Goal: Find specific fact: Find contact information

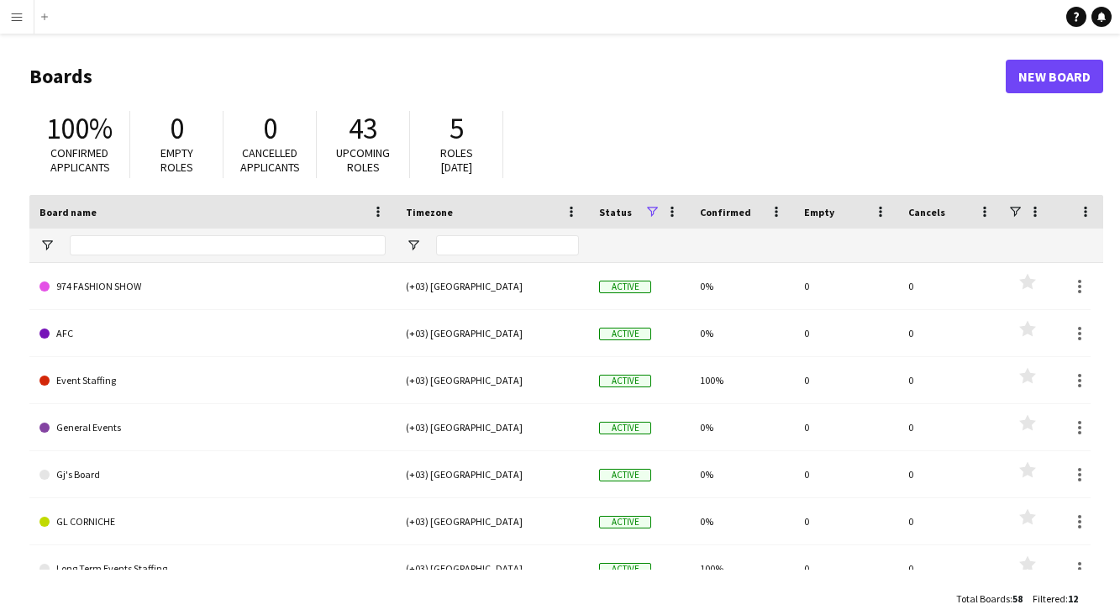
click at [17, 22] on app-icon "Menu" at bounding box center [16, 16] width 13 height 13
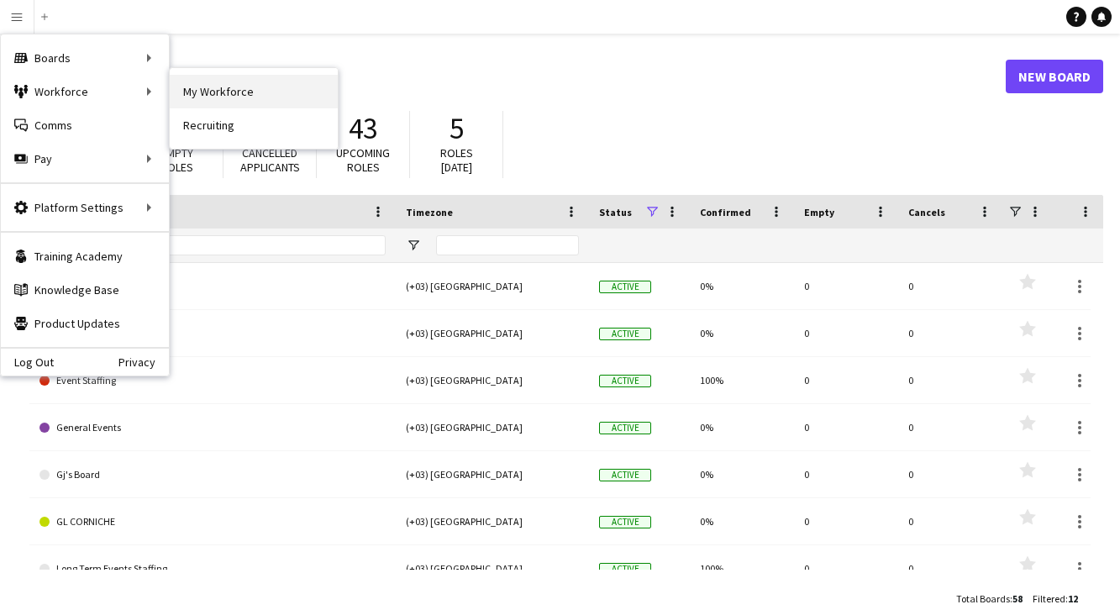
click at [241, 92] on link "My Workforce" at bounding box center [254, 92] width 168 height 34
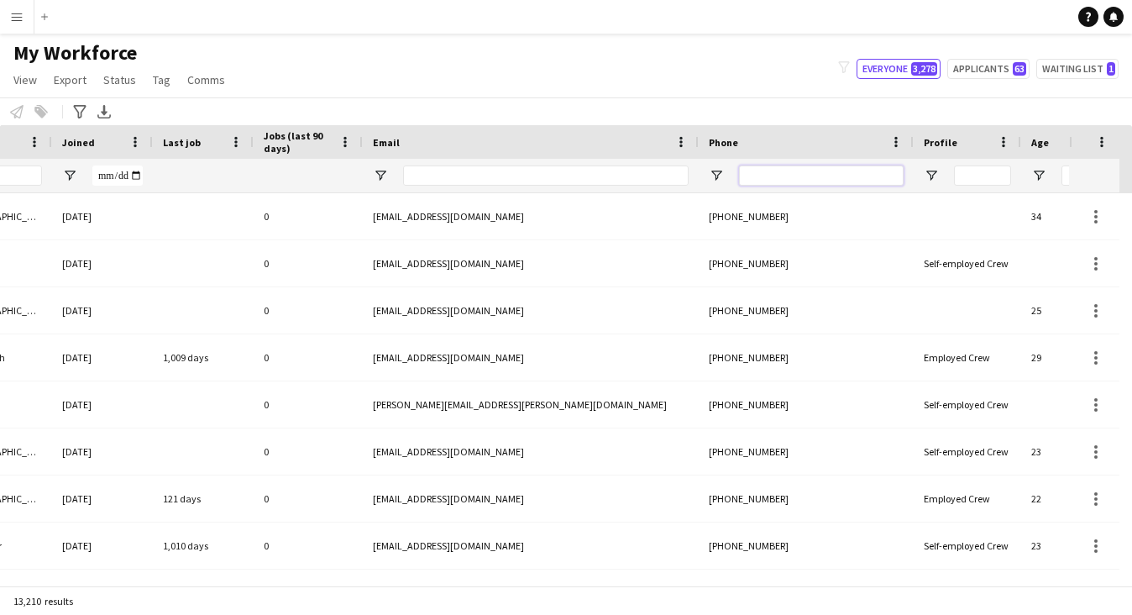
click at [879, 177] on input "Phone Filter Input" at bounding box center [821, 175] width 165 height 20
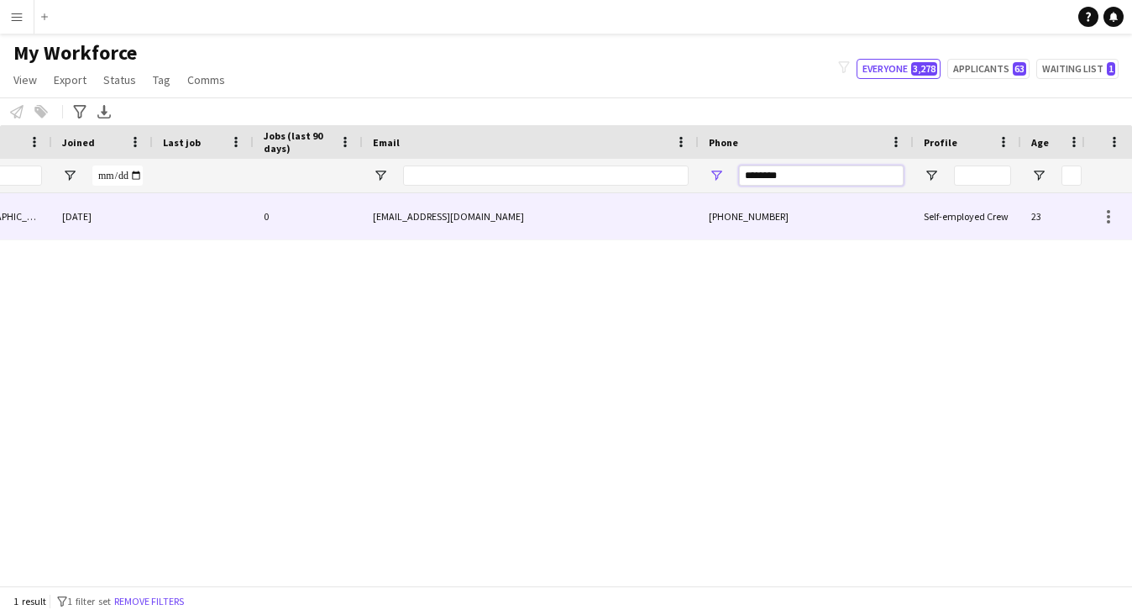
type input "********"
click at [705, 222] on div "[PHONE_NUMBER]" at bounding box center [806, 216] width 215 height 46
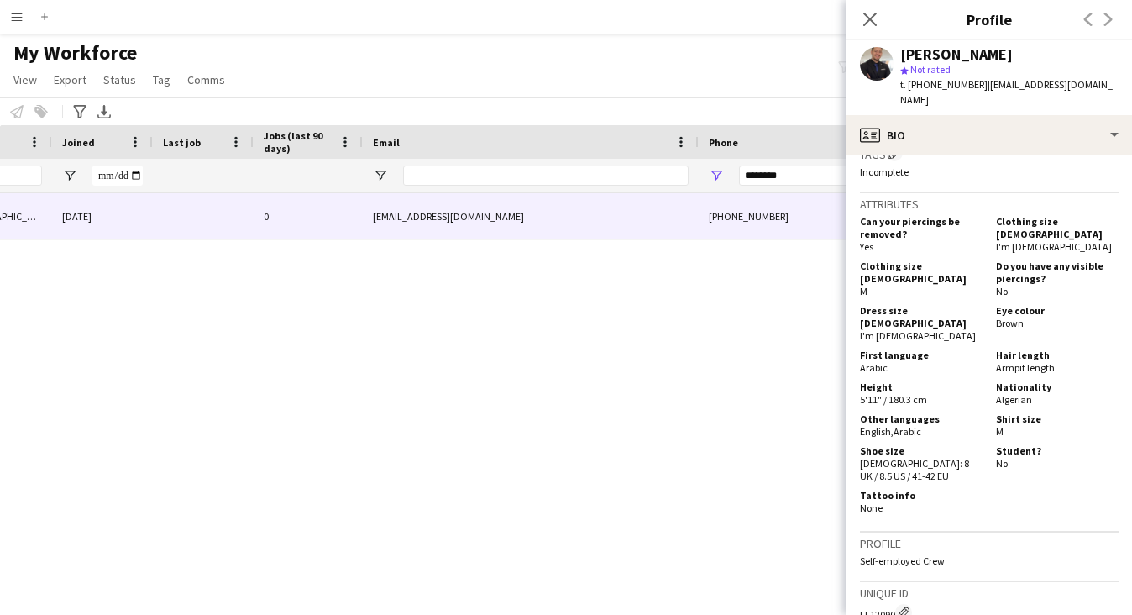
scroll to position [0, 527]
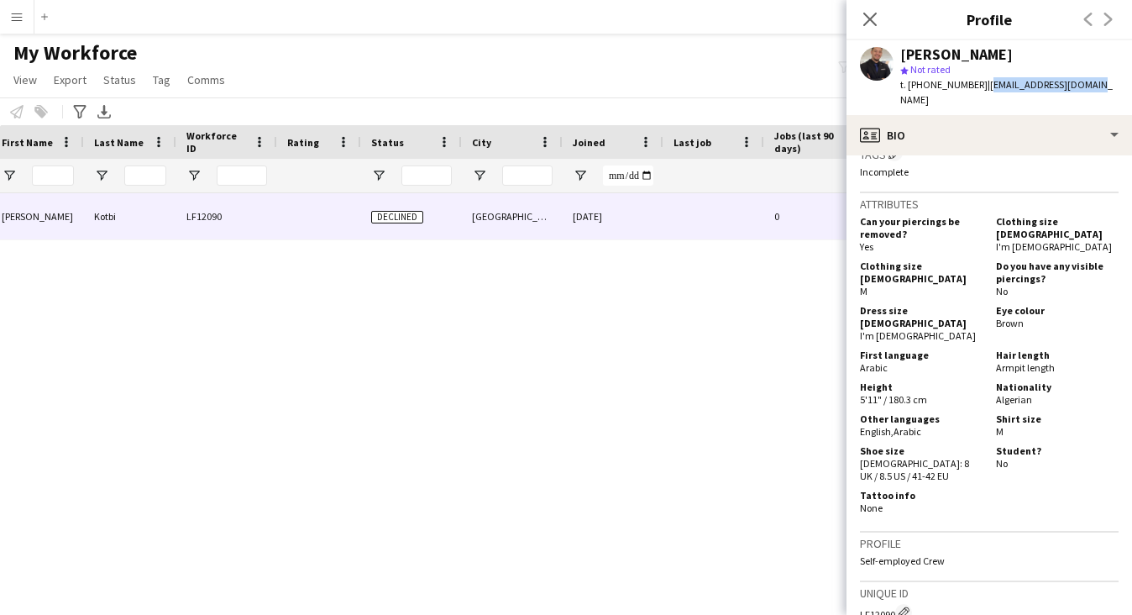
drag, startPoint x: 1088, startPoint y: 82, endPoint x: 976, endPoint y: 86, distance: 111.8
click at [976, 86] on div "[PERSON_NAME] star Not rated t. [PHONE_NUMBER] | [EMAIL_ADDRESS][DOMAIN_NAME]" at bounding box center [990, 77] width 286 height 75
copy span "[EMAIL_ADDRESS][DOMAIN_NAME]"
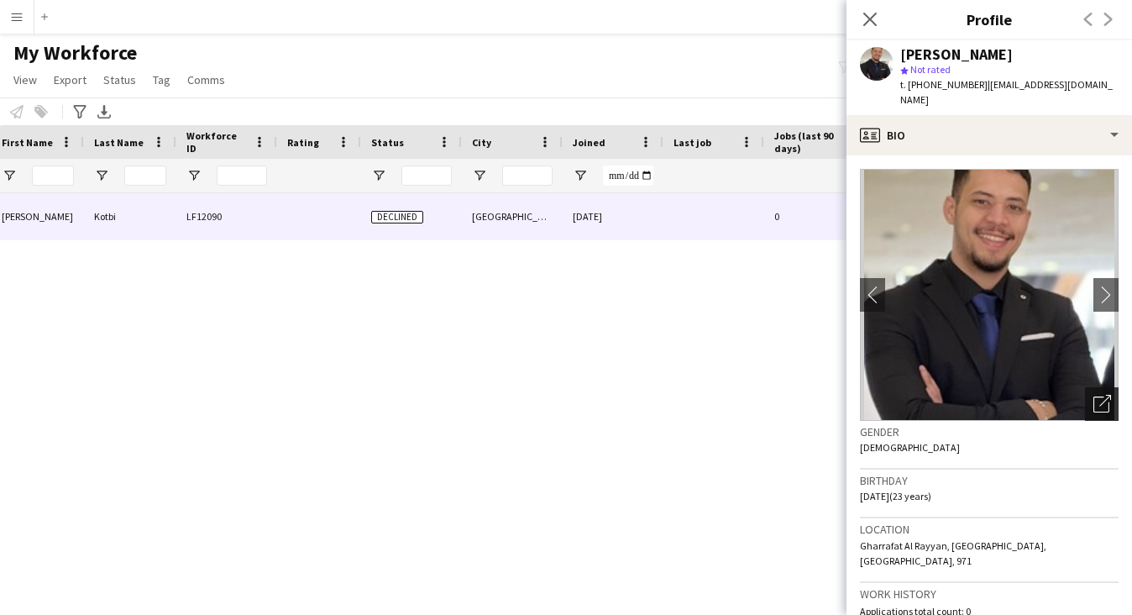
click at [1094, 395] on icon "Open photos pop-in" at bounding box center [1103, 404] width 18 height 18
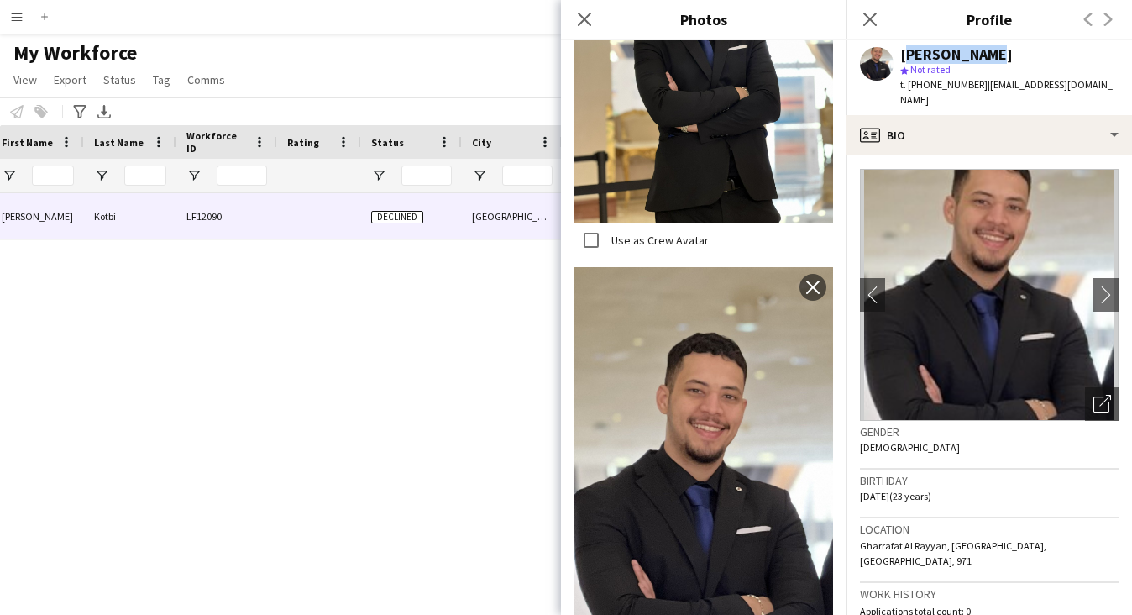
drag, startPoint x: 900, startPoint y: 53, endPoint x: 991, endPoint y: 54, distance: 90.7
click at [991, 54] on div "[PERSON_NAME]" at bounding box center [956, 54] width 113 height 15
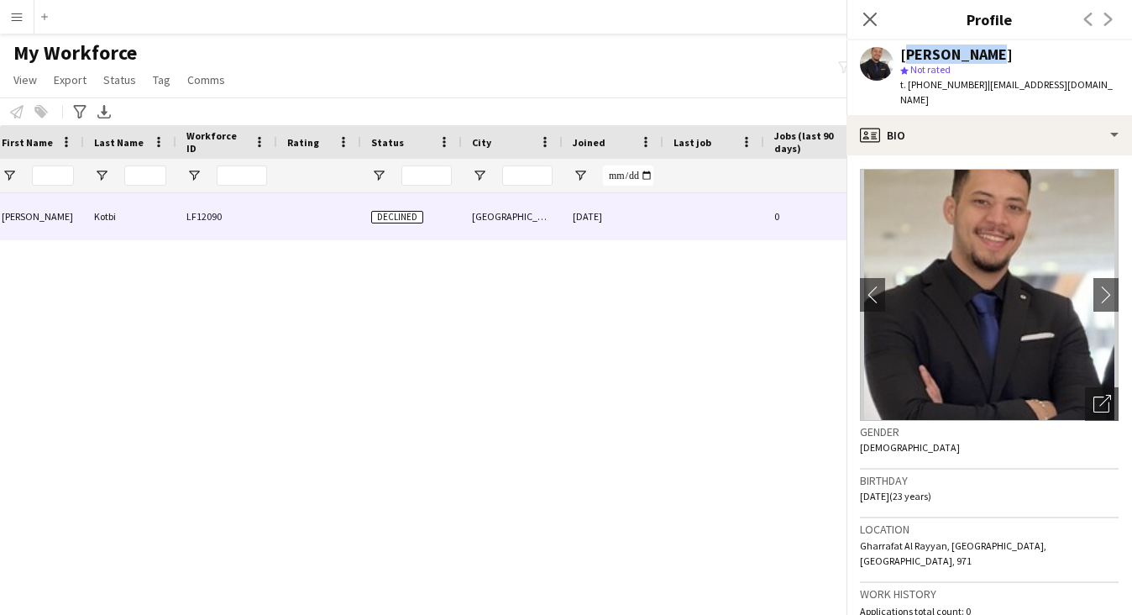
copy div "[PERSON_NAME]"
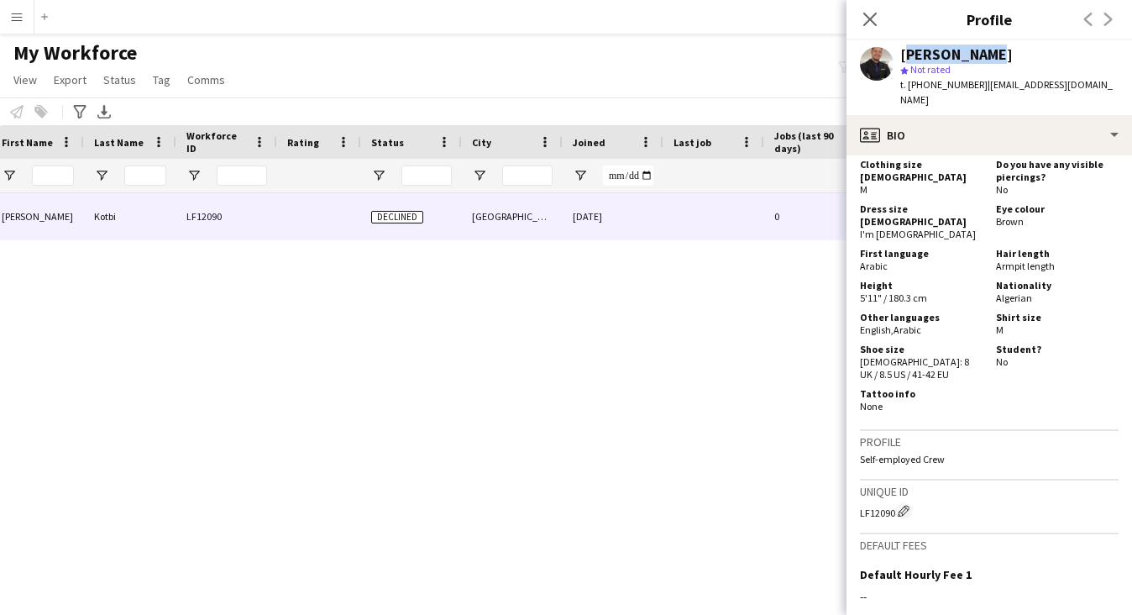
scroll to position [946, 0]
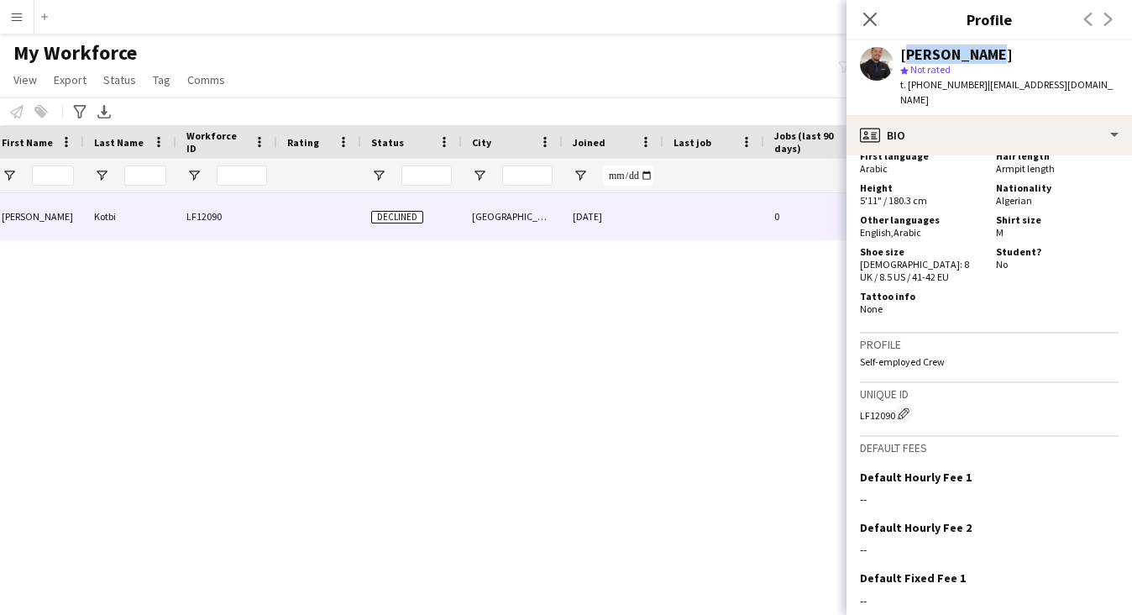
drag, startPoint x: 858, startPoint y: 376, endPoint x: 895, endPoint y: 380, distance: 37.1
click at [895, 380] on app-crew-profile-bio "chevron-left chevron-right Open photos pop-in Gender [DEMOGRAPHIC_DATA] Birthda…" at bounding box center [990, 384] width 286 height 459
copy div "LF12090"
drag, startPoint x: 977, startPoint y: 84, endPoint x: 1092, endPoint y: 82, distance: 115.1
click at [1092, 82] on div "[PERSON_NAME] star Not rated t. [PHONE_NUMBER] | [EMAIL_ADDRESS][DOMAIN_NAME]" at bounding box center [990, 77] width 286 height 75
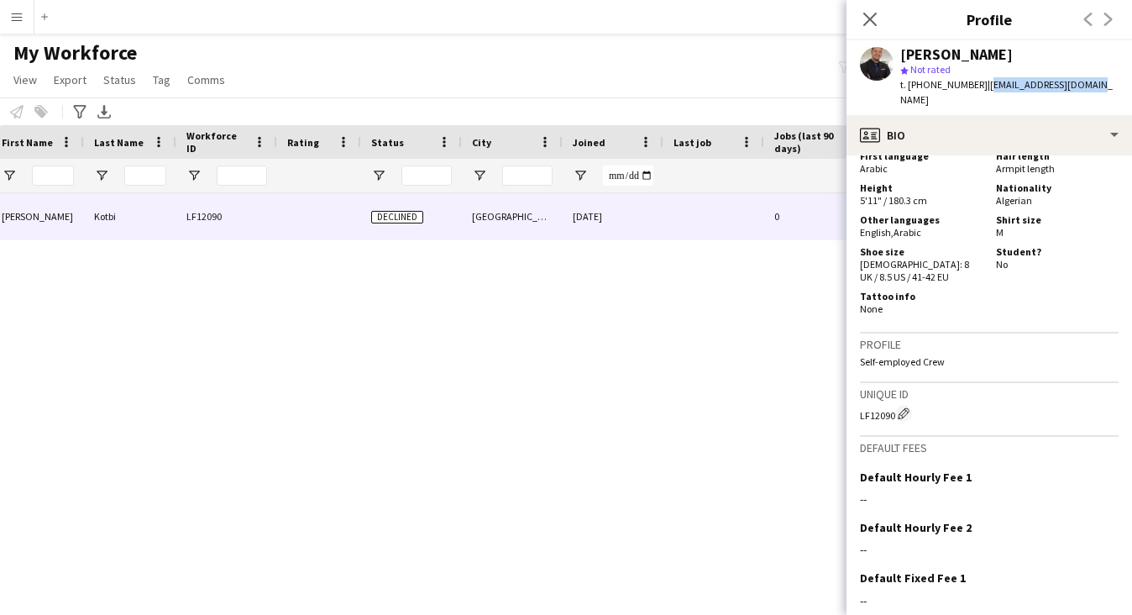
copy span "[EMAIL_ADDRESS][DOMAIN_NAME]"
drag, startPoint x: 928, startPoint y: 85, endPoint x: 968, endPoint y: 84, distance: 40.3
click at [968, 84] on span "t. [PHONE_NUMBER]" at bounding box center [943, 84] width 87 height 13
copy span "77718089"
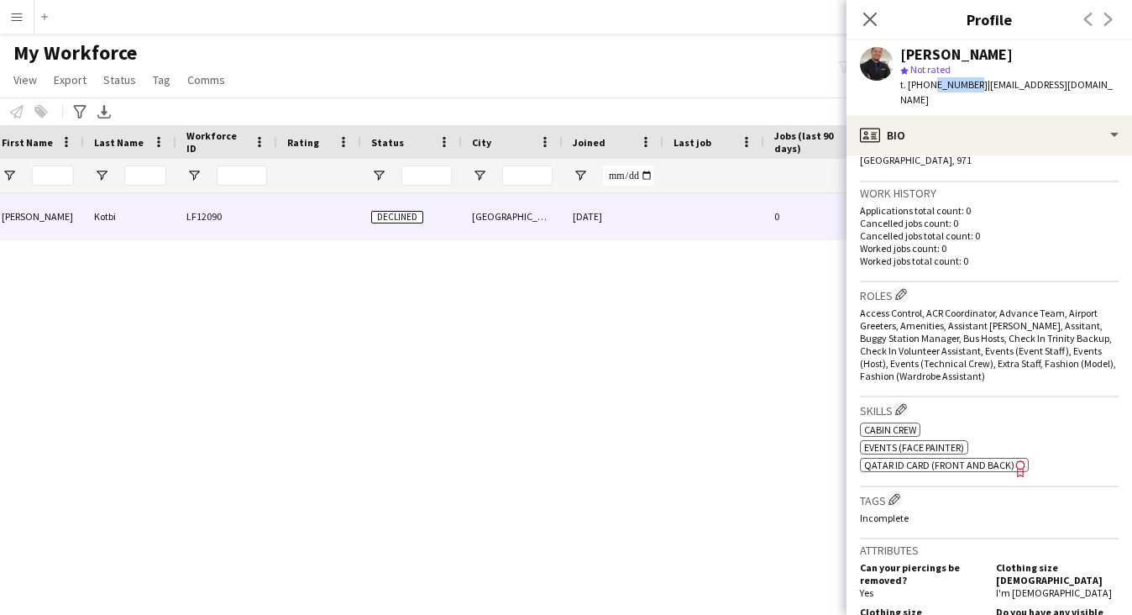
scroll to position [0, 0]
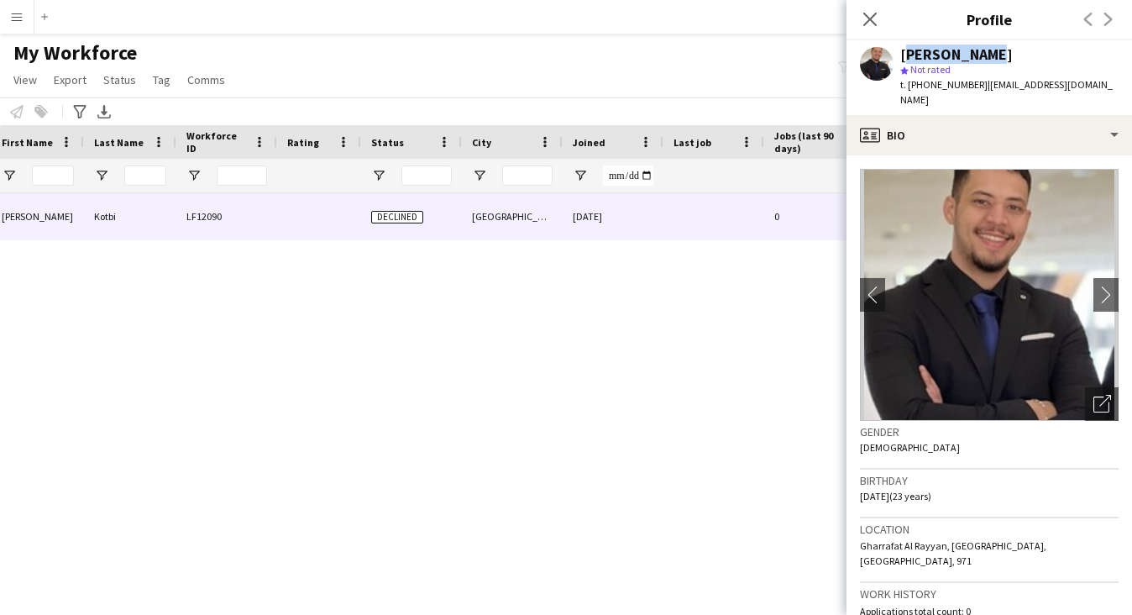
drag, startPoint x: 916, startPoint y: 49, endPoint x: 989, endPoint y: 48, distance: 73.1
click at [989, 48] on div "[PERSON_NAME]" at bounding box center [956, 54] width 113 height 15
copy div "[PERSON_NAME]"
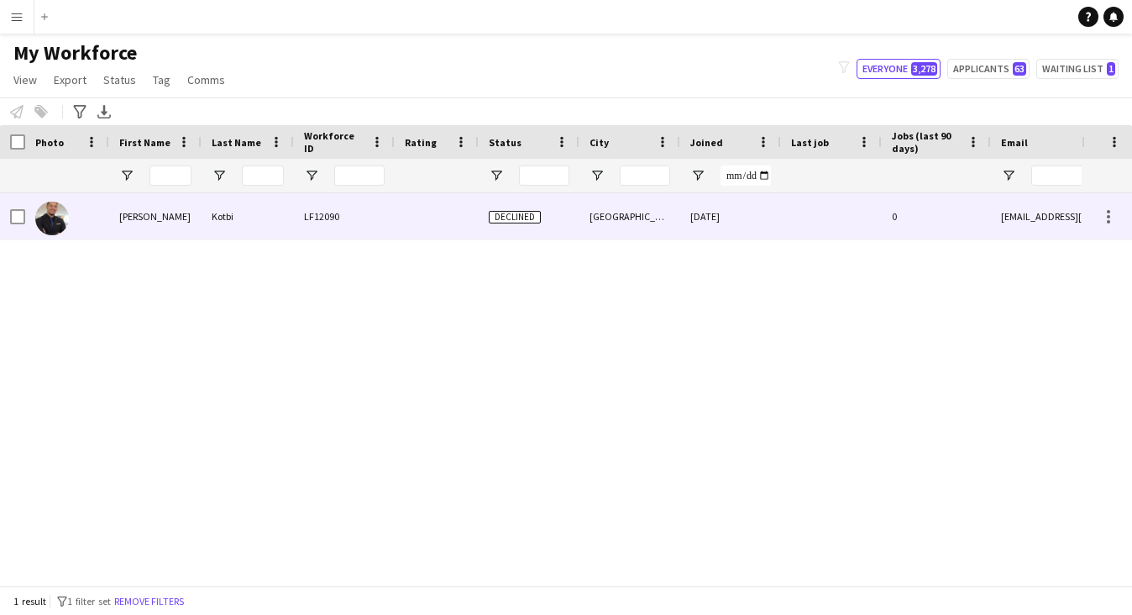
click at [626, 204] on div "[GEOGRAPHIC_DATA]" at bounding box center [630, 216] width 101 height 46
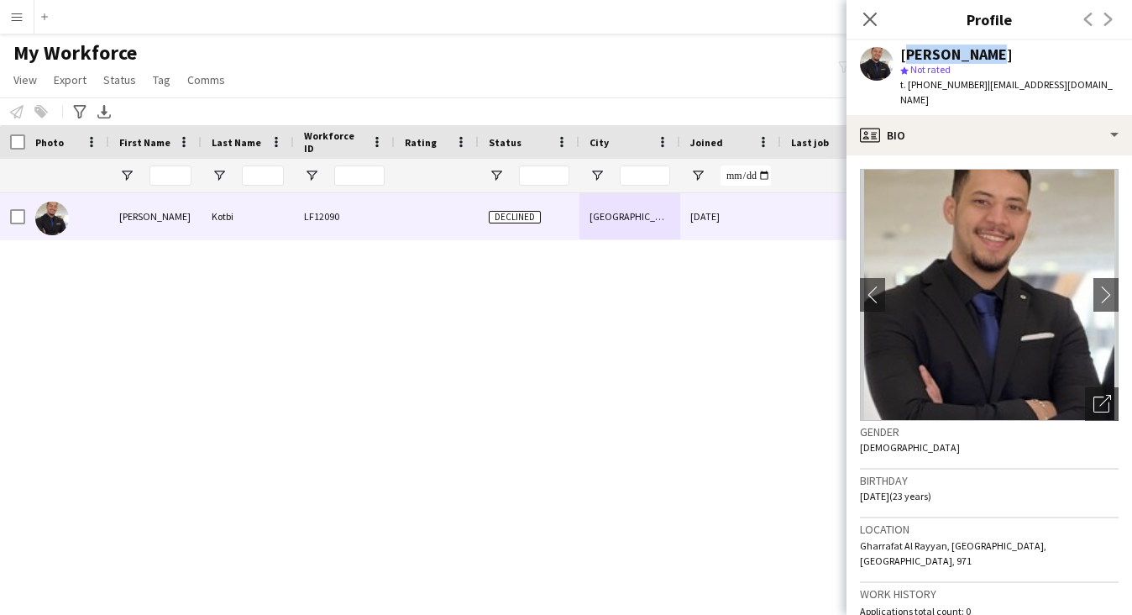
drag, startPoint x: 902, startPoint y: 49, endPoint x: 991, endPoint y: 53, distance: 89.1
click at [991, 53] on div "[PERSON_NAME]" at bounding box center [956, 54] width 113 height 15
copy div "[PERSON_NAME]"
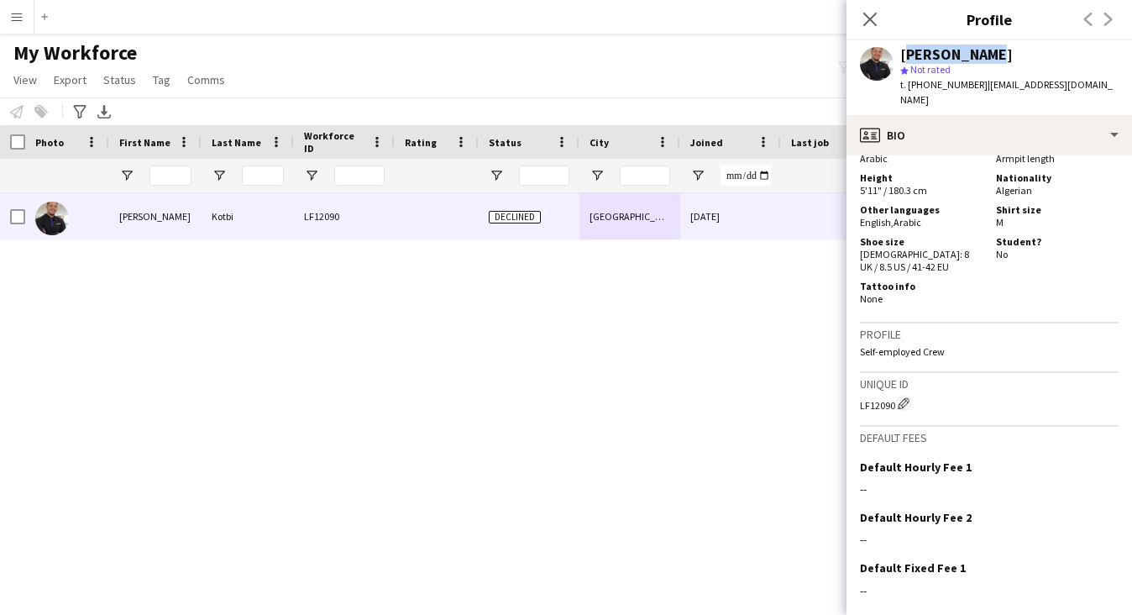
scroll to position [1024, 0]
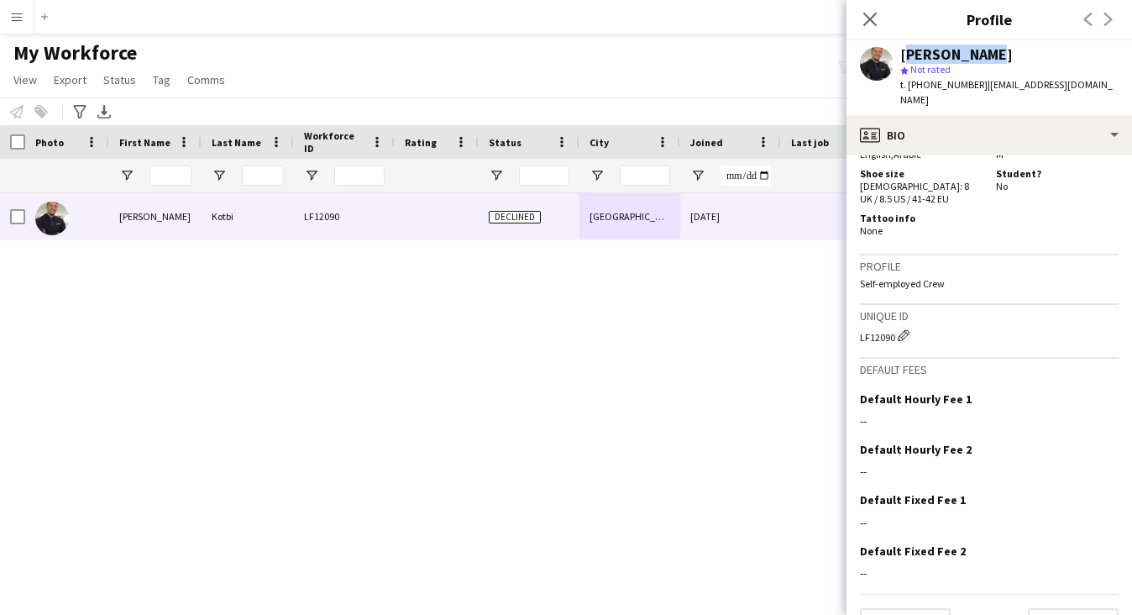
drag, startPoint x: 859, startPoint y: 291, endPoint x: 894, endPoint y: 299, distance: 36.1
click at [894, 327] on div "LF12090 Edit crew unique ID" at bounding box center [989, 335] width 259 height 17
copy div "LF12090"
drag, startPoint x: 930, startPoint y: 87, endPoint x: 968, endPoint y: 86, distance: 37.8
click at [968, 86] on span "t. [PHONE_NUMBER]" at bounding box center [943, 84] width 87 height 13
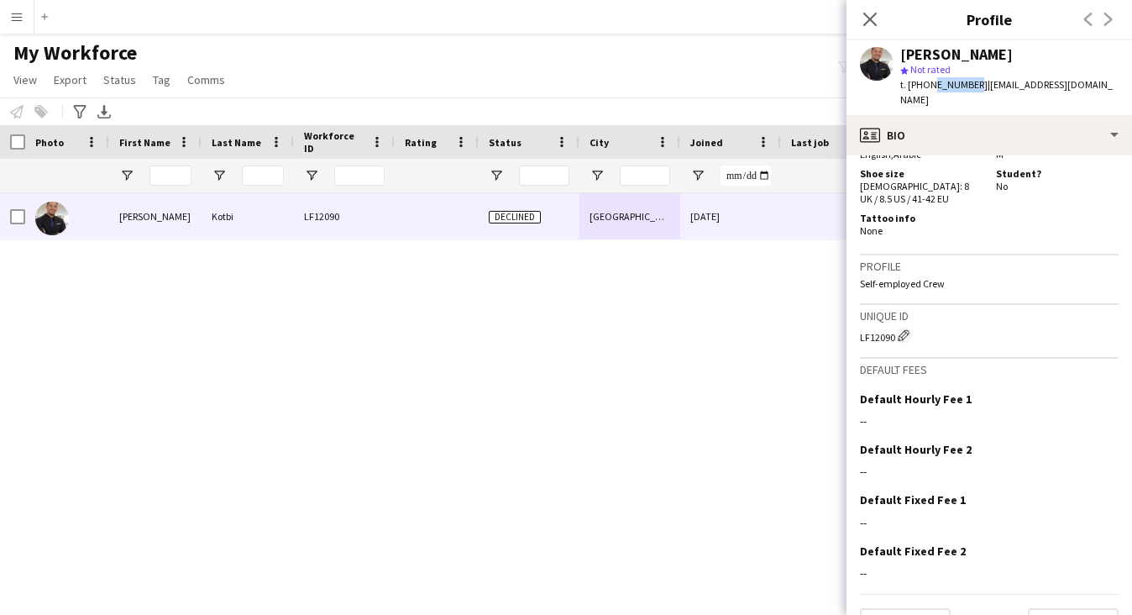
copy span "77718089"
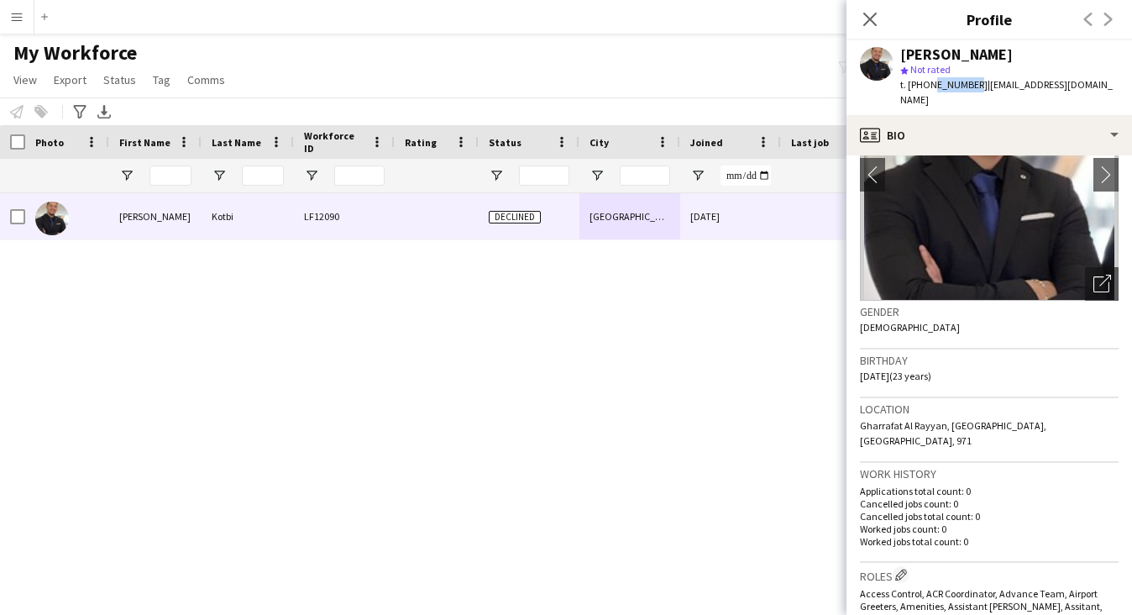
scroll to position [519, 0]
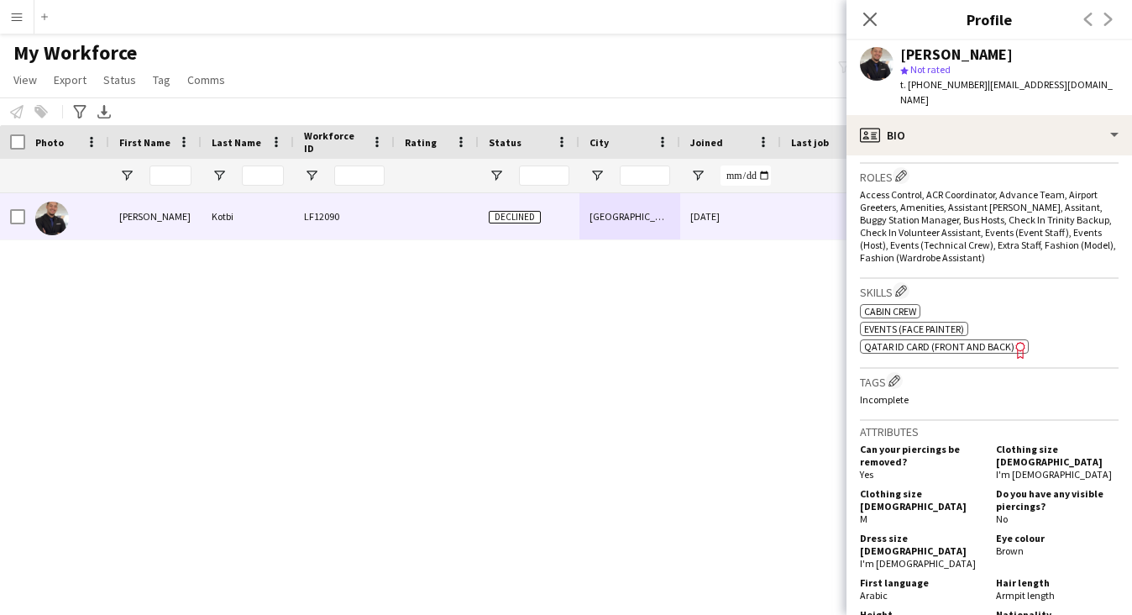
click at [974, 332] on div "Skills Edit crew company skills ok-circled2 background Layer 1 cross-circle-red…" at bounding box center [989, 323] width 259 height 89
click at [973, 308] on div "ok-circled2 background Layer 1 cross-circle-red background Layer 1 Cabin Crew F…" at bounding box center [989, 327] width 259 height 53
click at [966, 340] on span "Qatar ID card (front and back)" at bounding box center [939, 346] width 150 height 13
drag, startPoint x: 984, startPoint y: 85, endPoint x: 1104, endPoint y: 82, distance: 119.3
click at [1104, 82] on app-profile-header "[PERSON_NAME] star Not rated t. [PHONE_NUMBER] | [EMAIL_ADDRESS][DOMAIN_NAME]" at bounding box center [990, 77] width 286 height 75
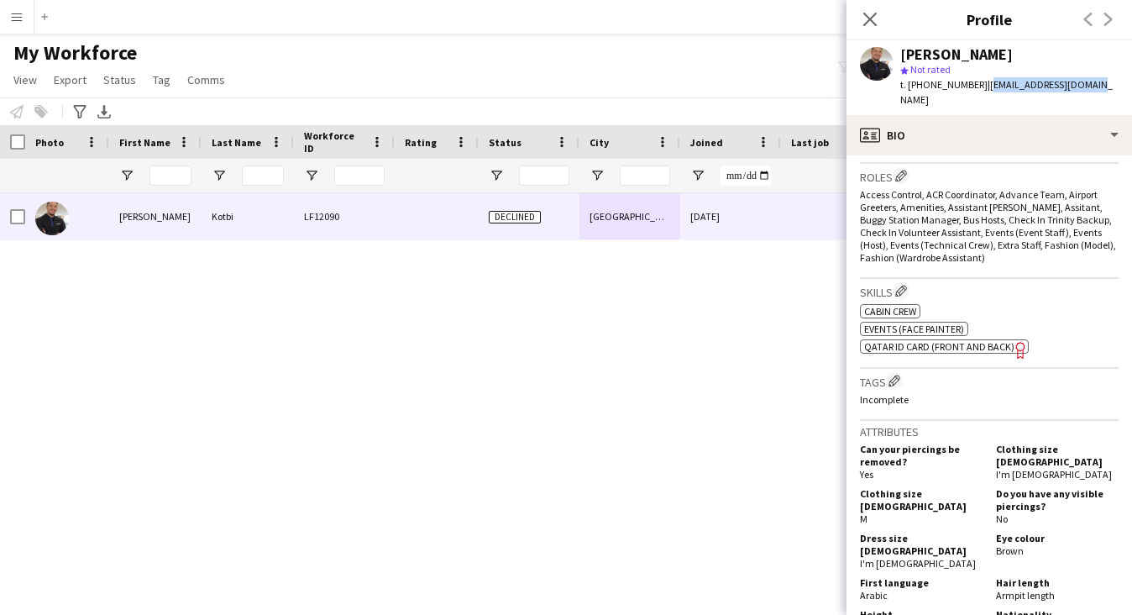
copy span "[EMAIL_ADDRESS][DOMAIN_NAME]"
